Goal: Task Accomplishment & Management: Manage account settings

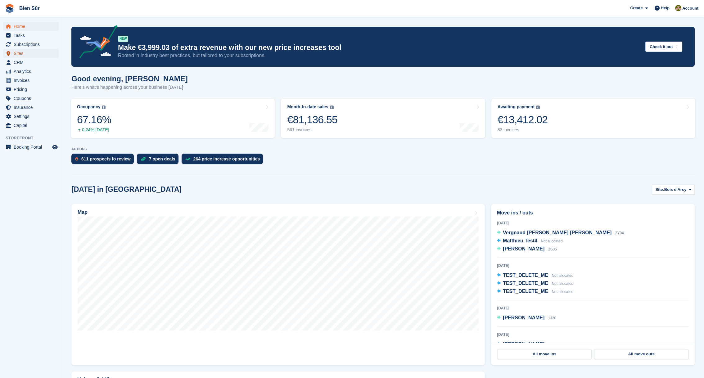
click at [22, 52] on span "Sites" at bounding box center [32, 53] width 37 height 9
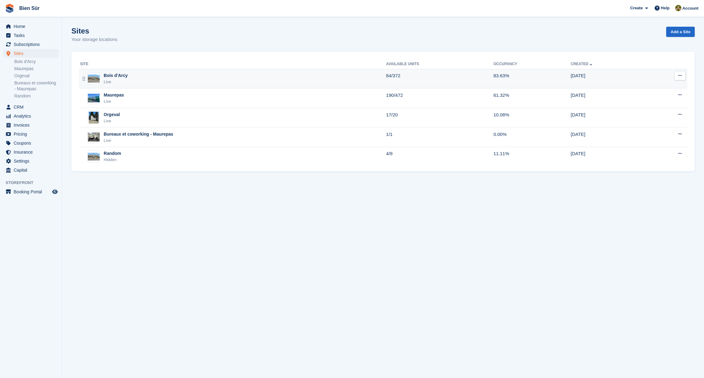
click at [107, 76] on div "Bois d'Arcy" at bounding box center [116, 75] width 24 height 7
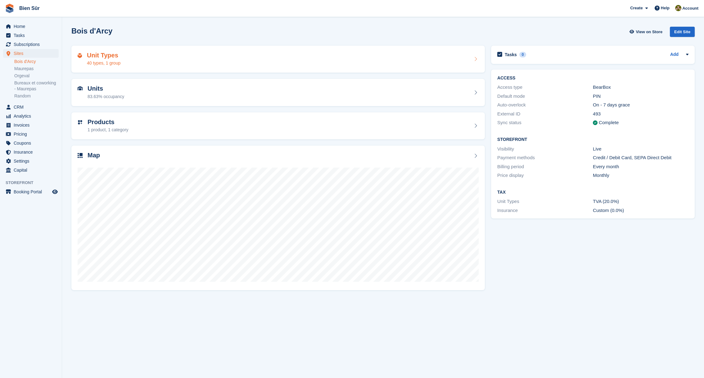
click at [103, 57] on h2 "Unit Types" at bounding box center [104, 55] width 34 height 7
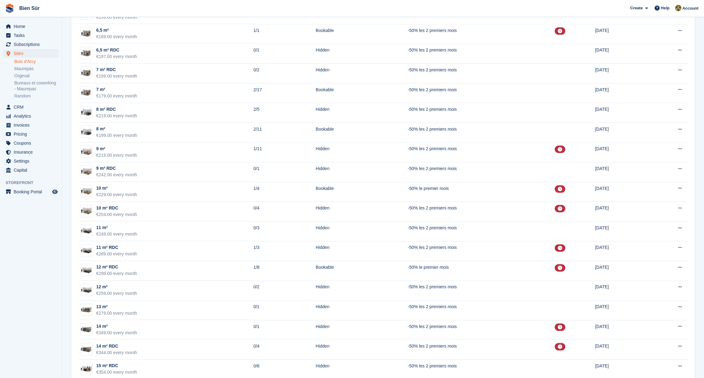
scroll to position [485, 0]
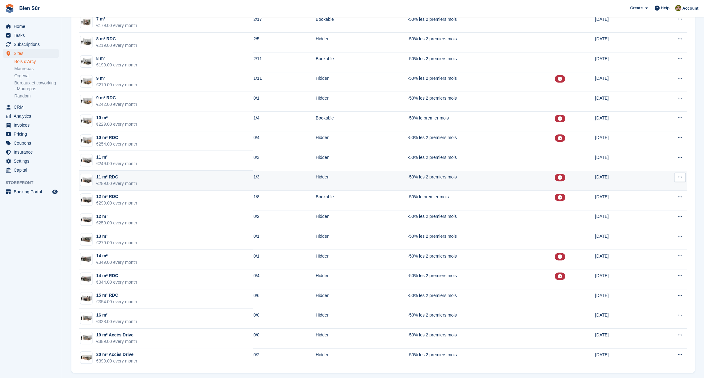
click at [115, 180] on div "€289.00 every month" at bounding box center [116, 183] width 41 height 7
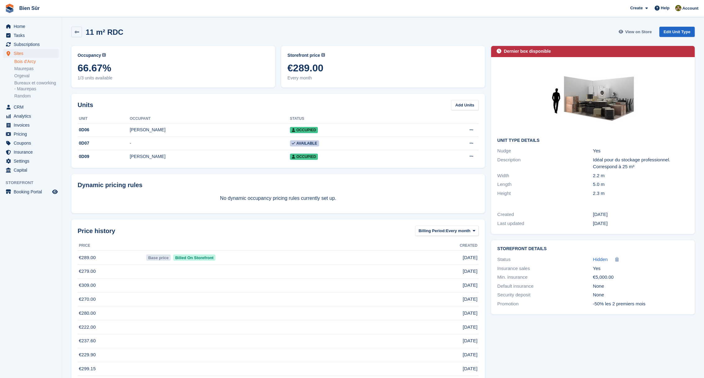
click at [633, 29] on span "View on Store" at bounding box center [638, 32] width 27 height 6
click at [665, 30] on link "Edit Unit Type" at bounding box center [676, 32] width 35 height 10
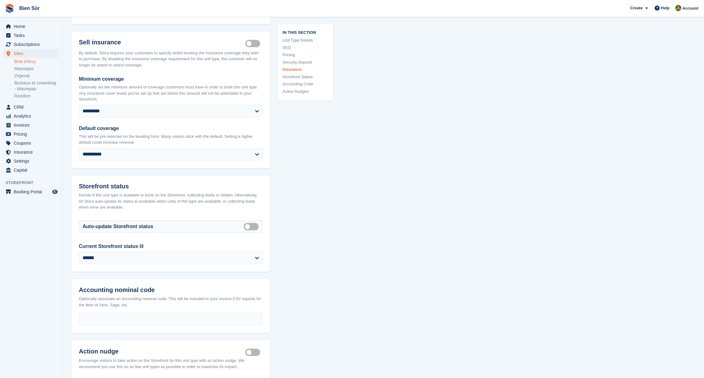
scroll to position [787, 0]
click at [252, 227] on label "Auto manage storefront status" at bounding box center [252, 227] width 17 height 1
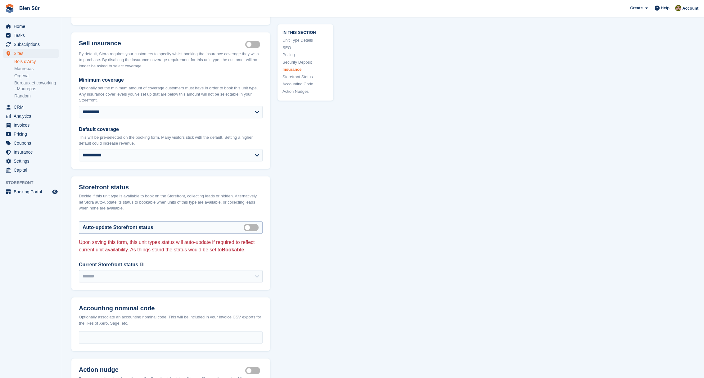
click at [252, 227] on label "Auto manage storefront status" at bounding box center [252, 227] width 17 height 1
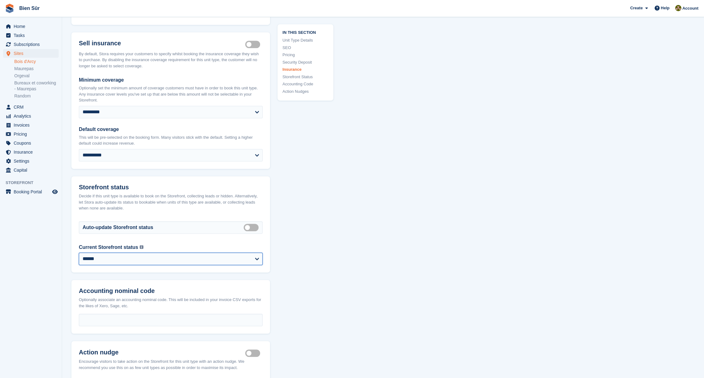
click at [179, 263] on select "**********" at bounding box center [171, 259] width 184 height 12
select select "********"
click at [79, 253] on select "**********" at bounding box center [171, 259] width 184 height 12
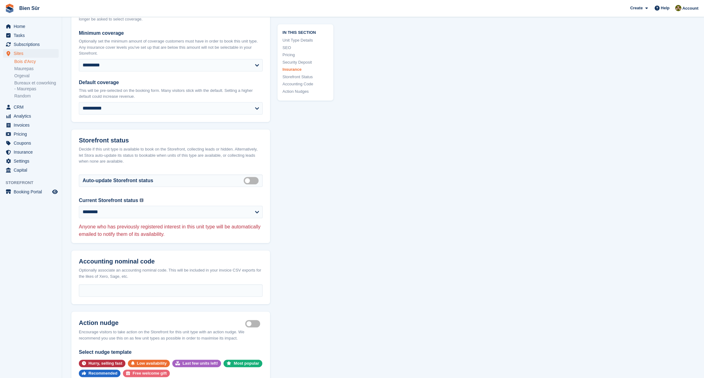
scroll to position [831, 0]
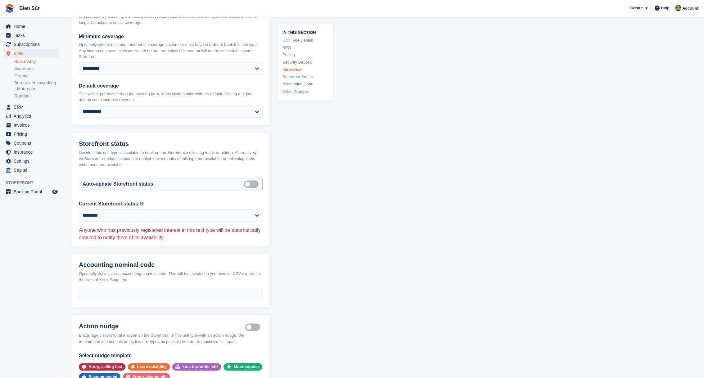
click at [250, 184] on label "Auto manage storefront status" at bounding box center [252, 183] width 17 height 1
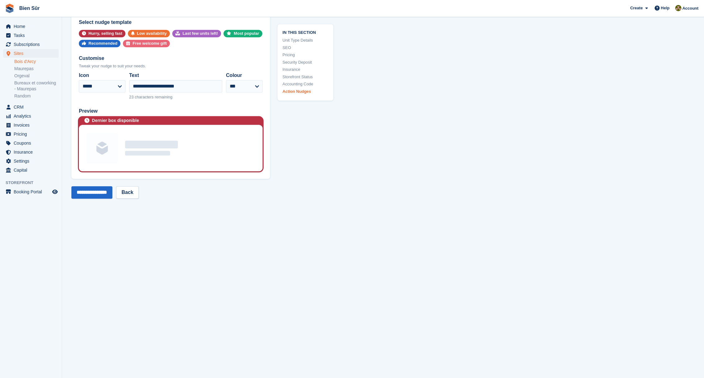
scroll to position [1199, 0]
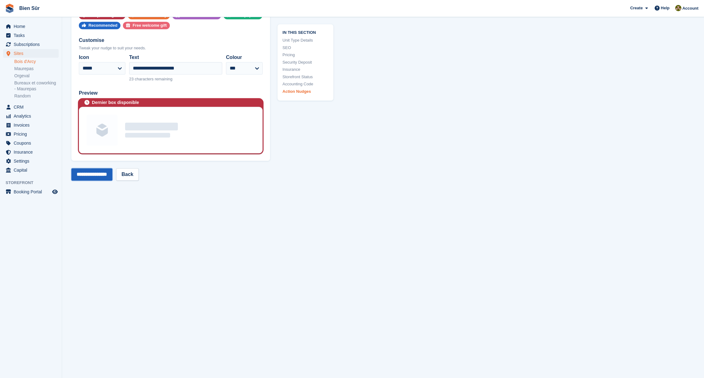
click at [79, 175] on input "**********" at bounding box center [91, 174] width 41 height 12
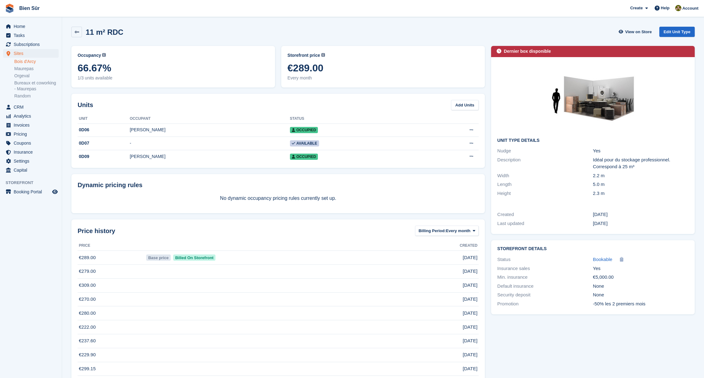
click at [331, 32] on div "11 m² RDC View on Store Edit Unit Type" at bounding box center [382, 32] width 623 height 11
click at [348, 34] on div "11 m² RDC View on Store Edit Unit Type" at bounding box center [382, 32] width 623 height 11
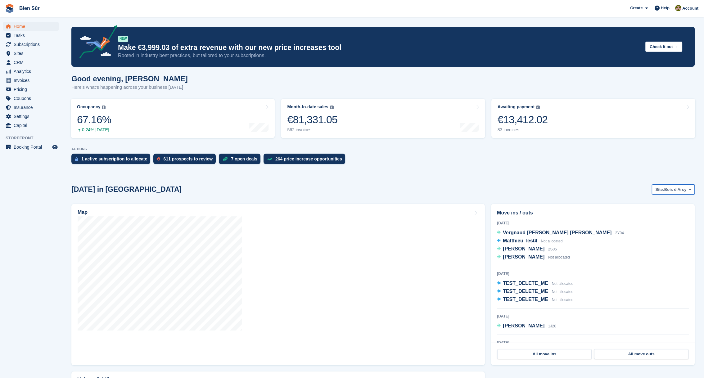
click at [348, 187] on span "Bois d'Arcy" at bounding box center [675, 190] width 22 height 6
click at [348, 214] on link "Maurepas" at bounding box center [653, 215] width 77 height 11
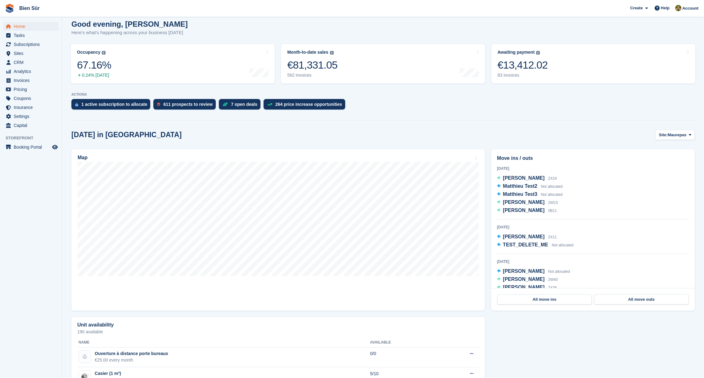
scroll to position [54, 0]
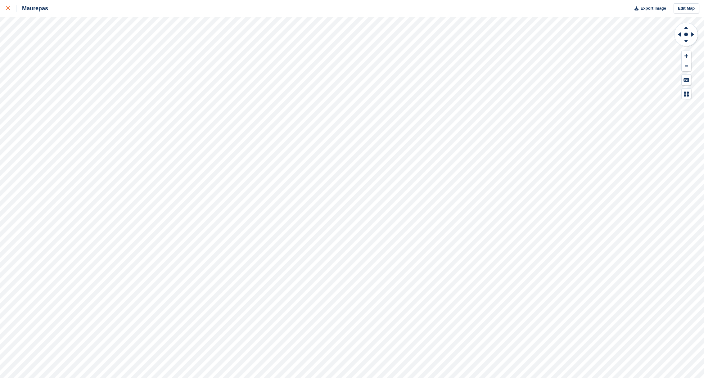
click at [7, 5] on div at bounding box center [11, 8] width 10 height 7
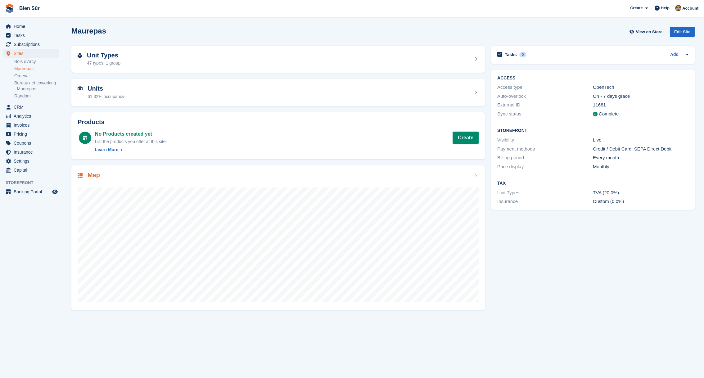
click at [418, 182] on div at bounding box center [278, 242] width 401 height 124
